Goal: Find specific page/section: Find specific page/section

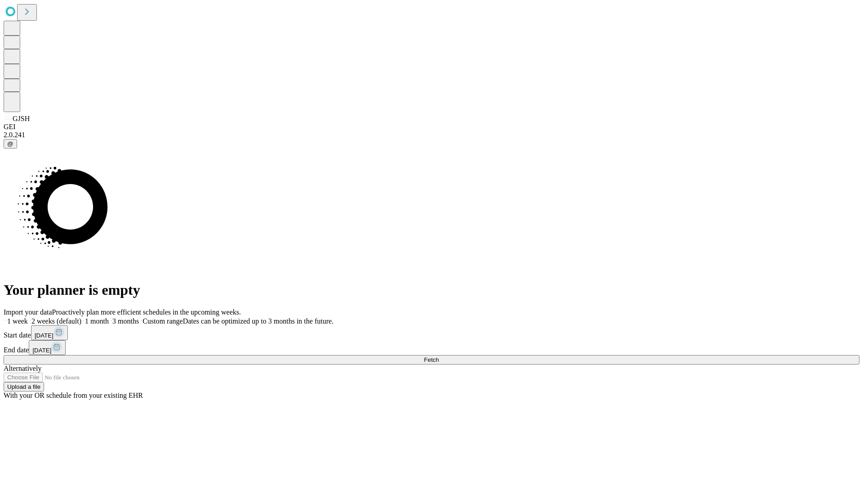
click at [439, 356] on span "Fetch" at bounding box center [431, 359] width 15 height 7
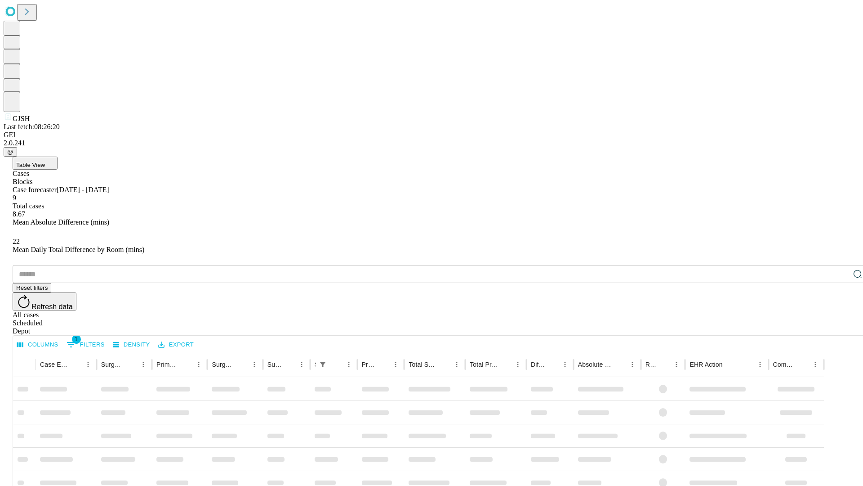
click at [45, 161] on span "Table View" at bounding box center [30, 164] width 29 height 7
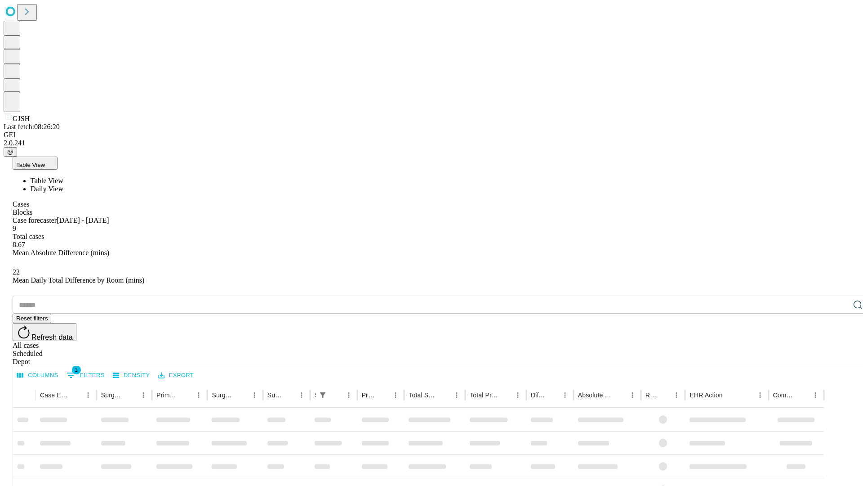
click at [63, 185] on span "Daily View" at bounding box center [47, 189] width 33 height 8
